Goal: Task Accomplishment & Management: Manage account settings

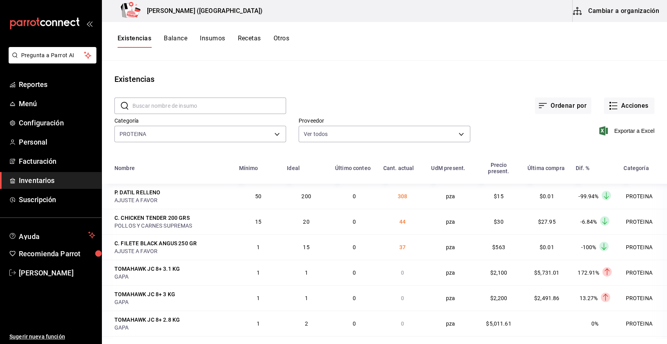
drag, startPoint x: 49, startPoint y: 179, endPoint x: 337, endPoint y: 135, distance: 290.7
click at [49, 179] on span "Inventarios" at bounding box center [57, 180] width 76 height 11
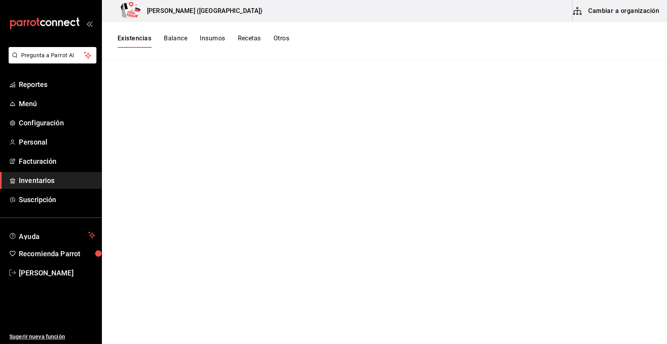
click at [141, 36] on button "Existencias" at bounding box center [135, 40] width 34 height 13
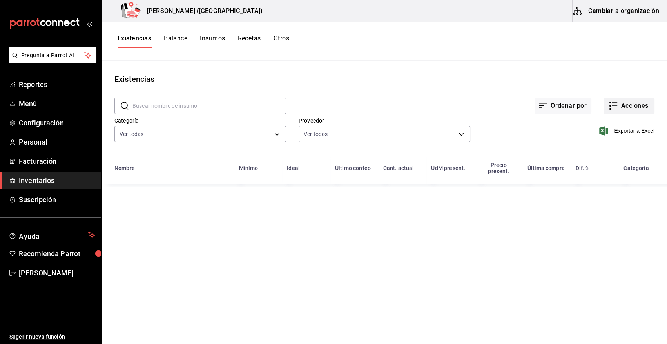
click at [640, 102] on button "Acciones" at bounding box center [629, 106] width 51 height 16
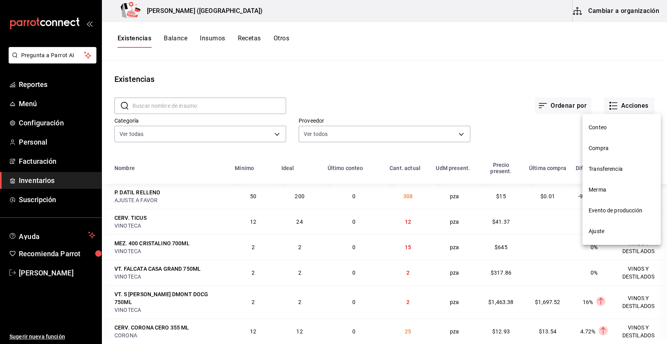
click at [609, 193] on span "Merma" at bounding box center [622, 190] width 66 height 8
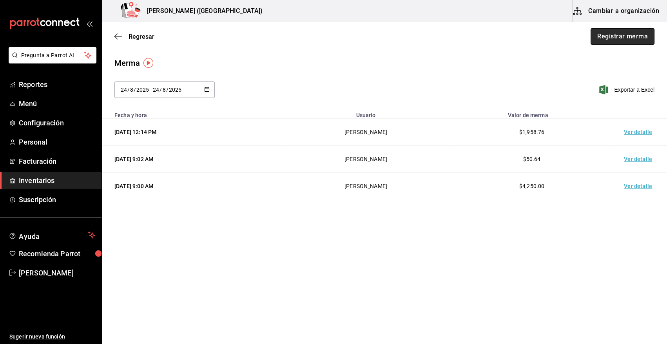
click at [620, 36] on button "Registrar merma" at bounding box center [623, 36] width 64 height 16
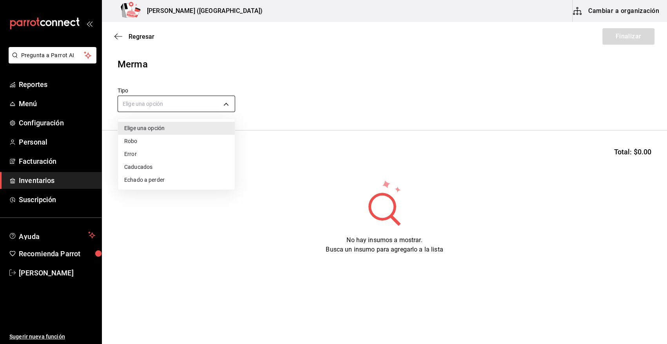
click at [154, 101] on body "Pregunta a Parrot AI Reportes Menú Configuración Personal Facturación Inventari…" at bounding box center [333, 150] width 667 height 300
click at [139, 151] on li "Error" at bounding box center [176, 154] width 117 height 13
type input "ERROR"
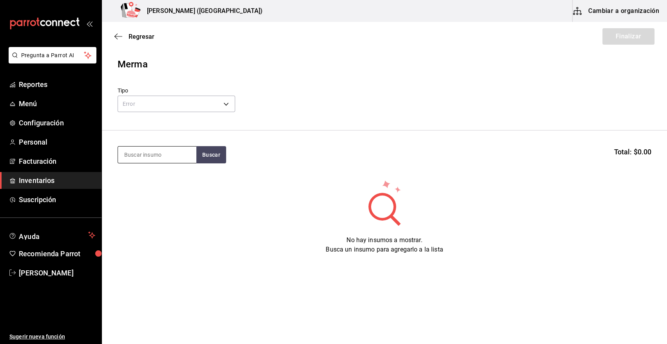
drag, startPoint x: 147, startPoint y: 157, endPoint x: 144, endPoint y: 153, distance: 5.0
click at [146, 156] on input at bounding box center [157, 155] width 78 height 16
type input "PULPO"
click at [210, 158] on button "Buscar" at bounding box center [211, 154] width 30 height 17
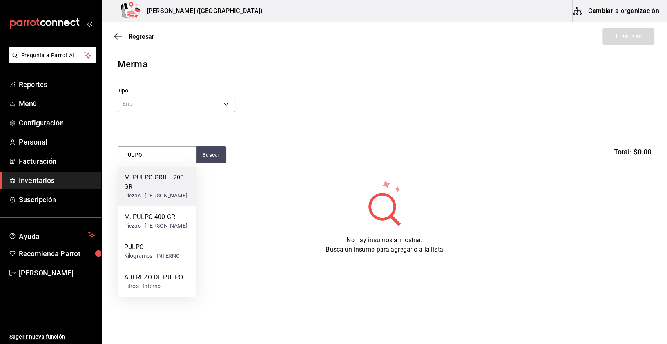
click at [167, 188] on div "M. PULPO GRILL 200 GR" at bounding box center [157, 182] width 66 height 19
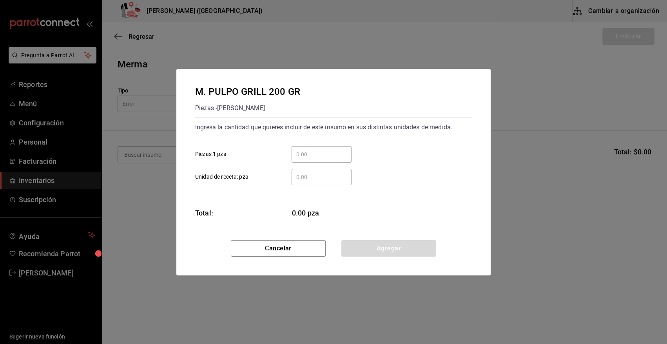
click at [306, 153] on input "​ Piezas 1 pza" at bounding box center [322, 154] width 60 height 9
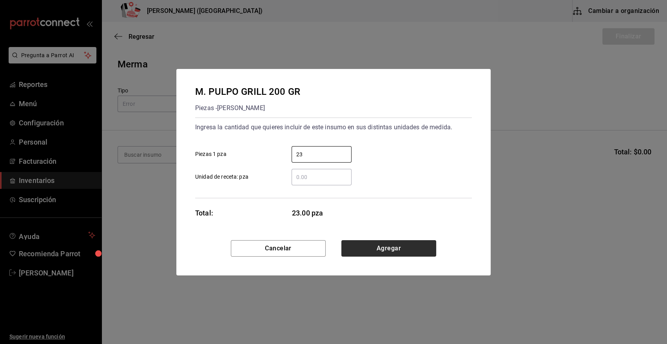
type input "23"
click at [364, 251] on button "Agregar" at bounding box center [388, 248] width 95 height 16
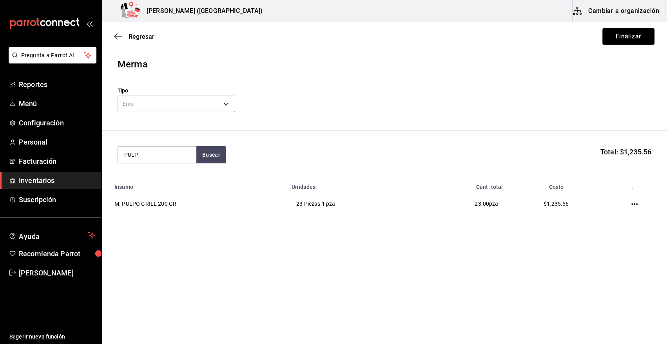
type input "PULPO"
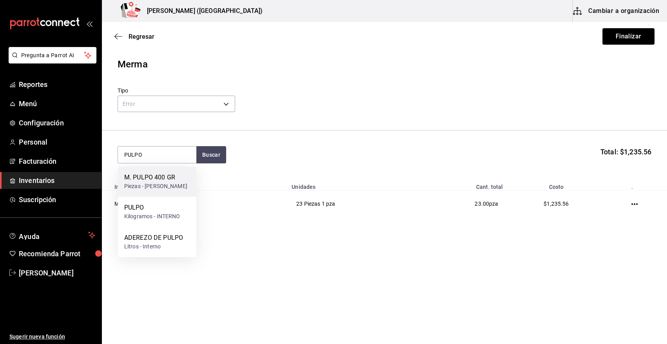
click at [152, 180] on div "M. PULPO 400 GR" at bounding box center [155, 177] width 63 height 9
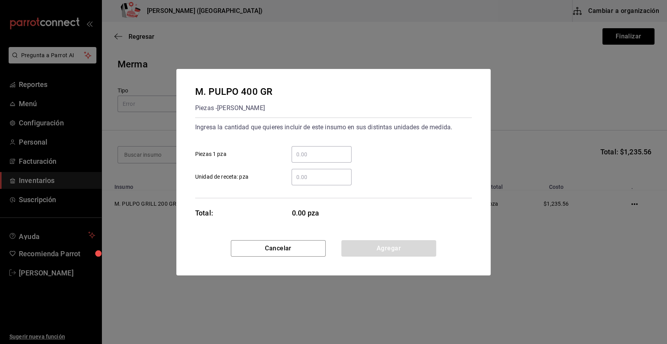
click at [299, 153] on input "​ Piezas 1 pza" at bounding box center [322, 154] width 60 height 9
type input "8"
click at [392, 250] on button "Agregar" at bounding box center [388, 248] width 95 height 16
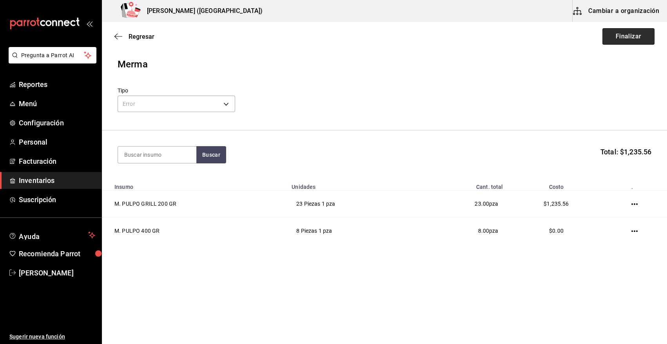
click at [629, 34] on button "Finalizar" at bounding box center [629, 36] width 52 height 16
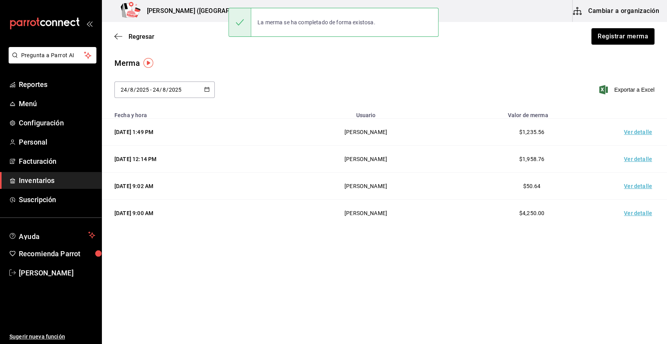
click at [643, 132] on td "Ver detalle" at bounding box center [639, 132] width 55 height 27
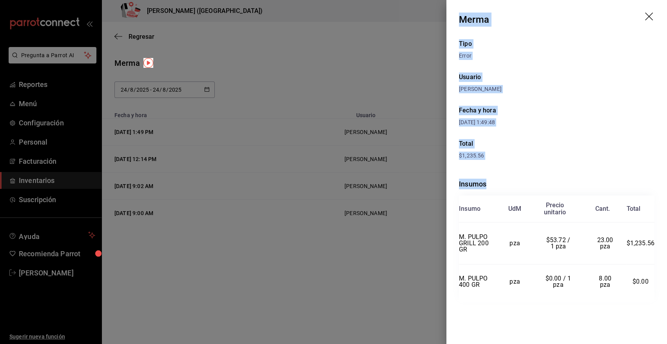
drag, startPoint x: 459, startPoint y: 17, endPoint x: 660, endPoint y: 283, distance: 333.1
click at [659, 283] on div "Merma Tipo Error Usuario [PERSON_NAME] y hora [DATE] 1:49:48 Total $1,235.56 In…" at bounding box center [556, 172] width 221 height 344
copy div "Merma Tipo Error Usuario [PERSON_NAME] y hora [DATE] 1:49:48 Total $1,235.56 In…"
drag, startPoint x: 653, startPoint y: 15, endPoint x: 646, endPoint y: 13, distance: 6.9
click at [653, 15] on icon "drag" at bounding box center [649, 17] width 9 height 9
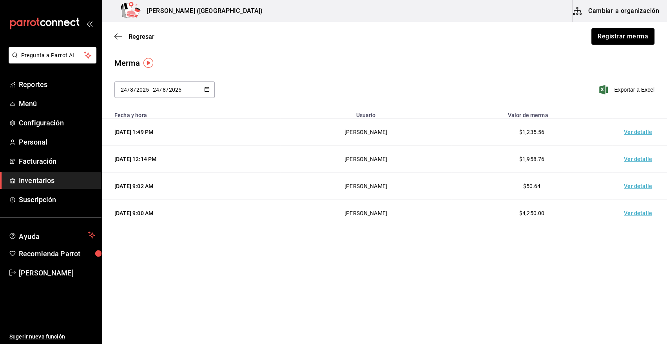
click at [59, 183] on span "Inventarios" at bounding box center [57, 180] width 76 height 11
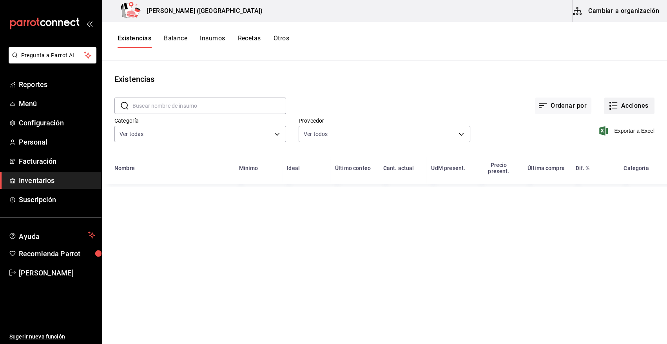
click at [640, 109] on button "Acciones" at bounding box center [629, 106] width 51 height 16
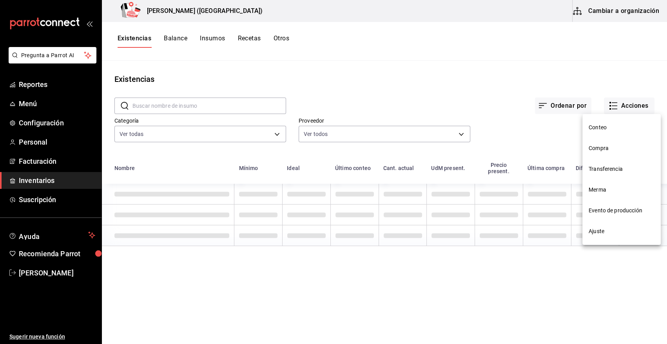
click at [601, 153] on li "Compra" at bounding box center [622, 148] width 78 height 21
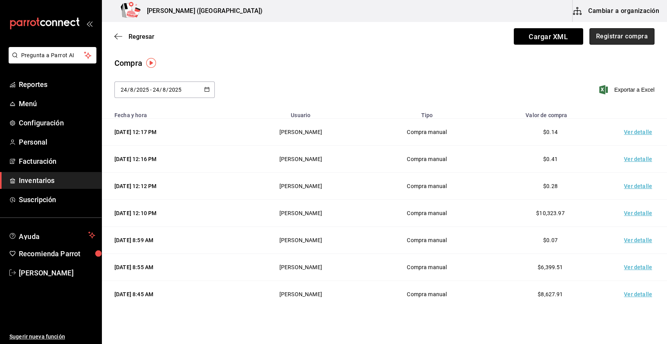
click at [616, 37] on button "Registrar compra" at bounding box center [622, 36] width 65 height 16
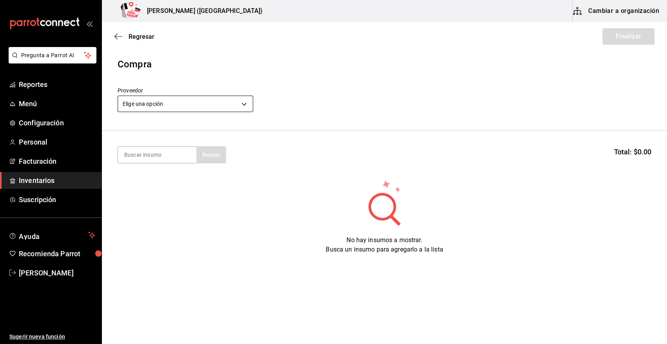
click at [202, 106] on body "Pregunta a Parrot AI Reportes Menú Configuración Personal Facturación Inventari…" at bounding box center [333, 150] width 667 height 300
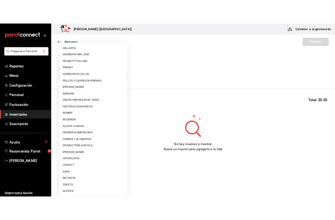
scroll to position [426, 0]
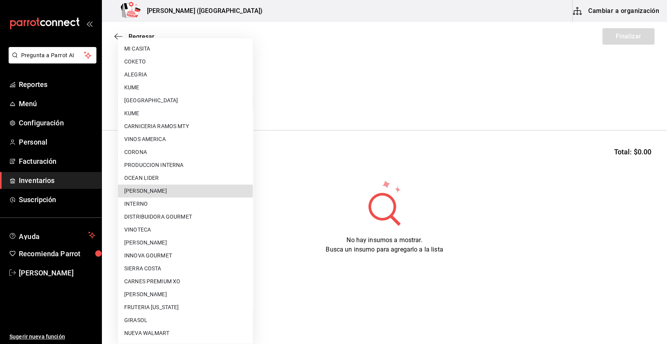
click at [191, 189] on li "[PERSON_NAME]" at bounding box center [185, 191] width 135 height 13
type input "5f41f658-5efd-4494-b71d-48df28f9be8b"
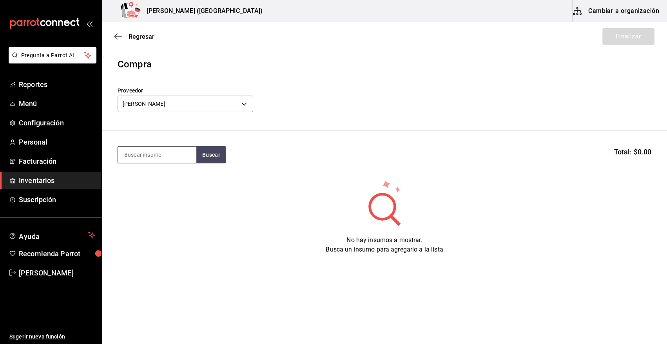
click at [153, 156] on input at bounding box center [157, 155] width 78 height 16
type input "PULPO"
click at [201, 156] on button "Buscar" at bounding box center [211, 154] width 30 height 17
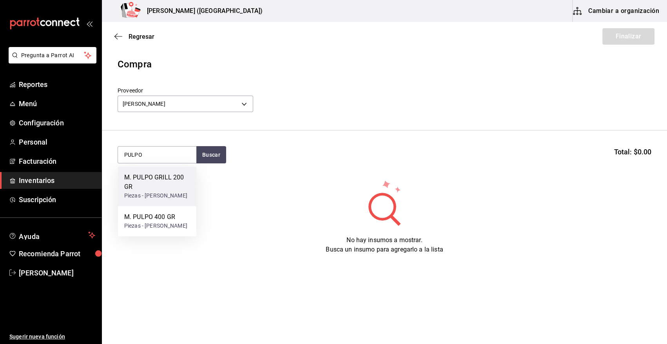
click at [145, 186] on div "M. PULPO GRILL 200 GR" at bounding box center [157, 182] width 66 height 19
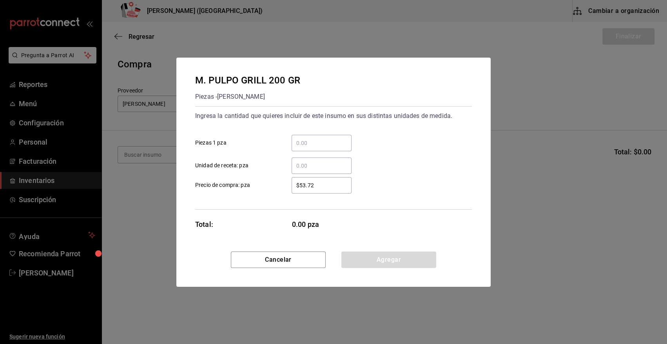
click at [341, 148] on div "​" at bounding box center [322, 143] width 60 height 16
click at [341, 148] on input "​ Piezas 1 pza" at bounding box center [322, 142] width 60 height 9
type input "26"
drag, startPoint x: 344, startPoint y: 188, endPoint x: 215, endPoint y: 198, distance: 129.4
click at [215, 198] on div "Ingresa la cantidad que quieres incluir de este insumo en sus distintas unidade…" at bounding box center [333, 157] width 277 height 103
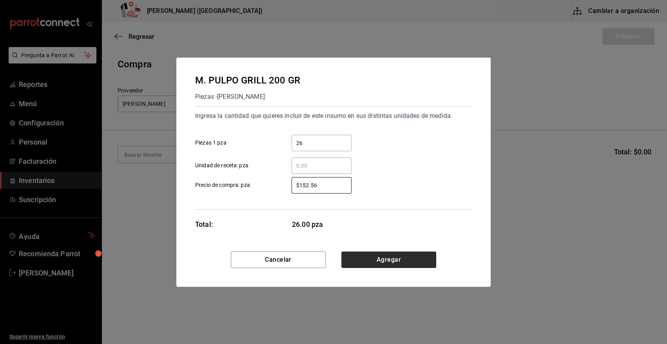
type input "$152.56"
click at [351, 257] on button "Agregar" at bounding box center [388, 260] width 95 height 16
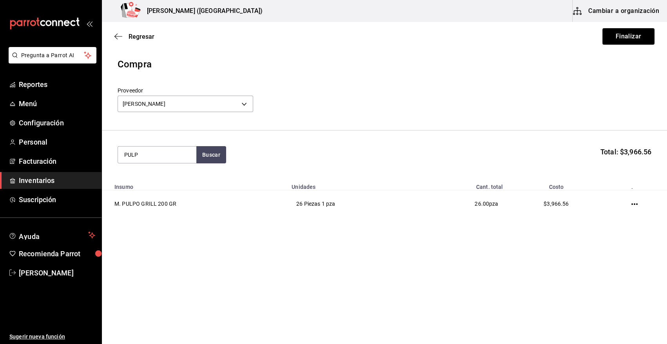
type input "PULPO"
click at [134, 173] on div "M. PULPO 400 GR" at bounding box center [155, 177] width 63 height 9
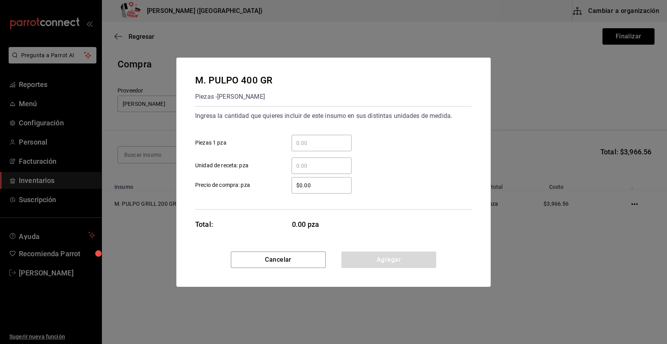
click at [322, 136] on div "​" at bounding box center [322, 143] width 60 height 16
click at [322, 138] on input "​ Piezas 1 pza" at bounding box center [322, 142] width 60 height 9
type input "8"
drag, startPoint x: 325, startPoint y: 188, endPoint x: 263, endPoint y: 196, distance: 62.8
click at [263, 196] on div "Ingresa la cantidad que quieres incluir de este insumo en sus distintas unidade…" at bounding box center [333, 157] width 277 height 103
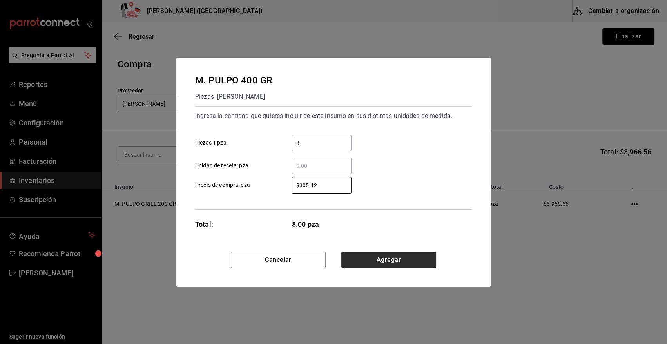
type input "$305.12"
click at [395, 259] on button "Agregar" at bounding box center [388, 260] width 95 height 16
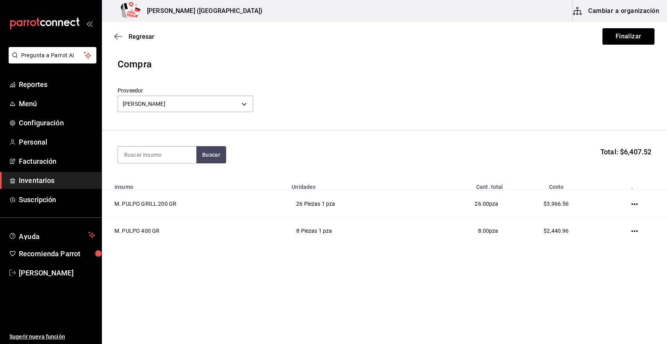
click at [612, 35] on button "Finalizar" at bounding box center [629, 36] width 52 height 16
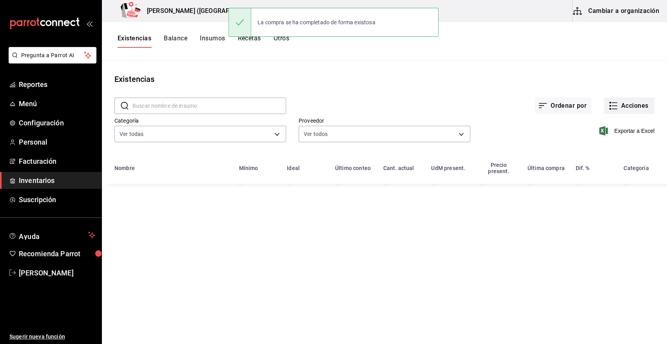
click at [635, 107] on button "Acciones" at bounding box center [629, 106] width 51 height 16
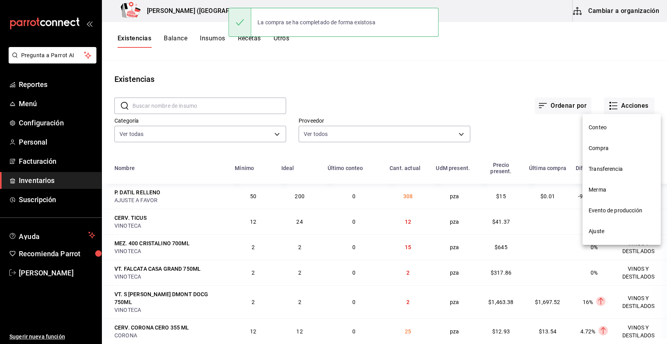
click at [600, 147] on span "Compra" at bounding box center [622, 148] width 66 height 8
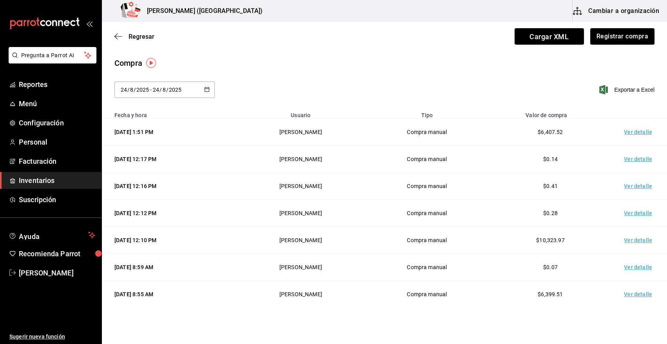
click at [627, 134] on td "Ver detalle" at bounding box center [639, 132] width 55 height 27
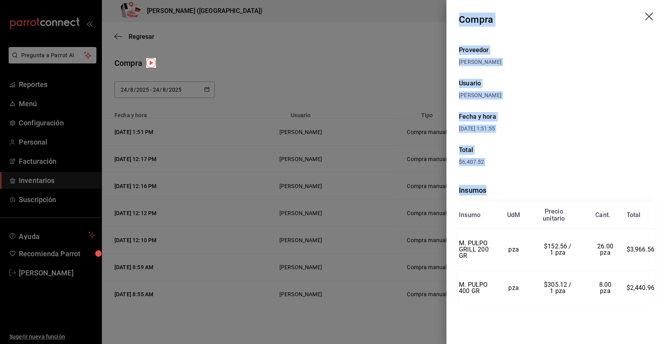
drag, startPoint x: 460, startPoint y: 20, endPoint x: 657, endPoint y: 290, distance: 334.5
click at [657, 290] on div "Compra Proveedor [PERSON_NAME] Usuario [PERSON_NAME] y hora [DATE] 1:51:55 Tota…" at bounding box center [556, 172] width 221 height 344
copy div "Compra Proveedor [PERSON_NAME] Usuario [PERSON_NAME] y hora [DATE] 1:51:55 Tota…"
click at [650, 14] on icon "drag" at bounding box center [649, 17] width 9 height 9
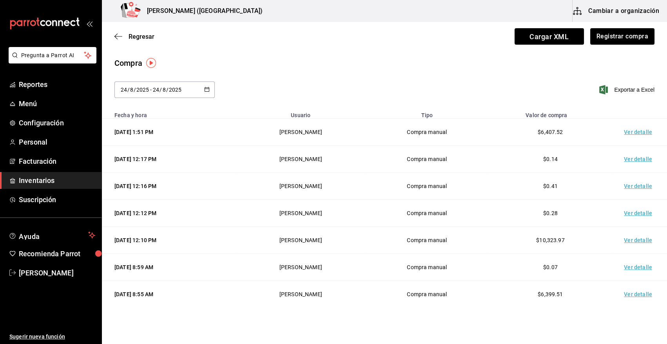
click at [61, 181] on span "Inventarios" at bounding box center [57, 180] width 76 height 11
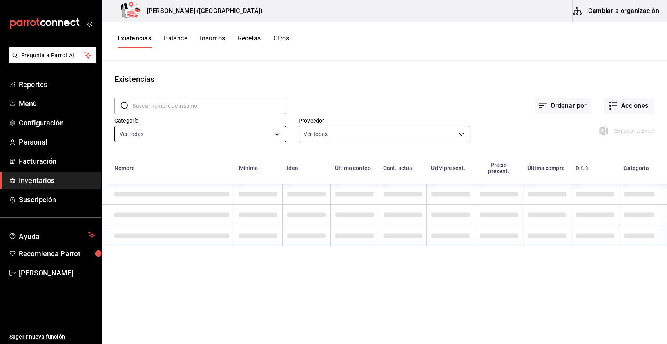
click at [165, 132] on body "Pregunta a Parrot AI Reportes Menú Configuración Personal Facturación Inventari…" at bounding box center [333, 169] width 667 height 339
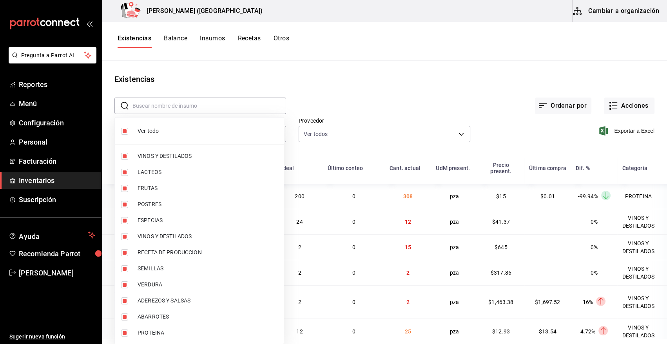
click at [126, 132] on input "checkbox" at bounding box center [124, 131] width 7 height 7
checkbox input "false"
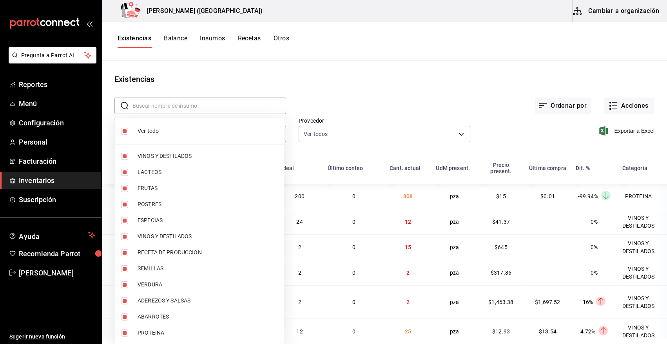
checkbox input "false"
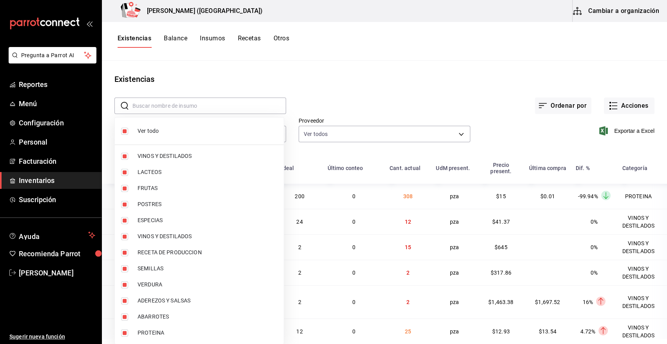
checkbox input "false"
click at [126, 334] on input "checkbox" at bounding box center [124, 333] width 7 height 7
checkbox input "true"
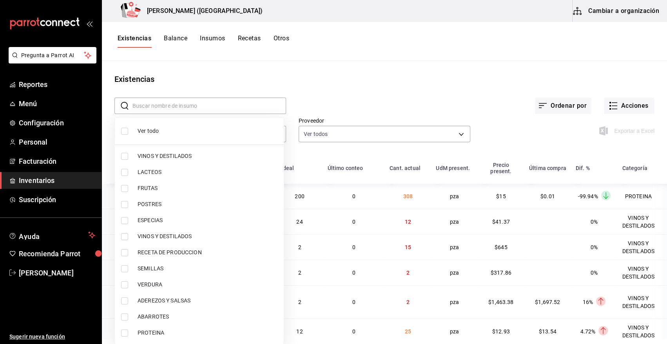
type input "3e90cef9-1dc9-474d-8316-d124f624c148"
click at [389, 95] on div at bounding box center [333, 172] width 667 height 344
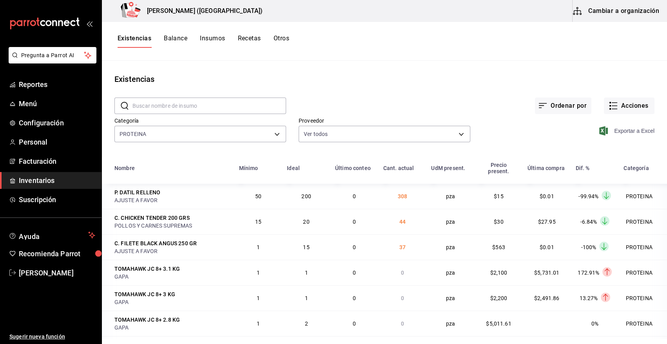
click at [599, 132] on icon "button" at bounding box center [603, 130] width 9 height 9
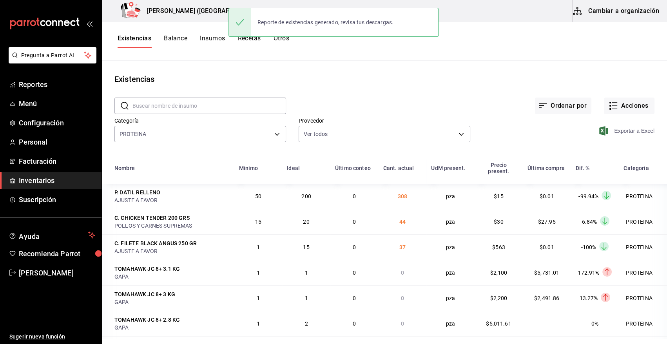
click at [443, 101] on div "Ordenar por Acciones" at bounding box center [470, 99] width 368 height 29
